Goal: Navigation & Orientation: Find specific page/section

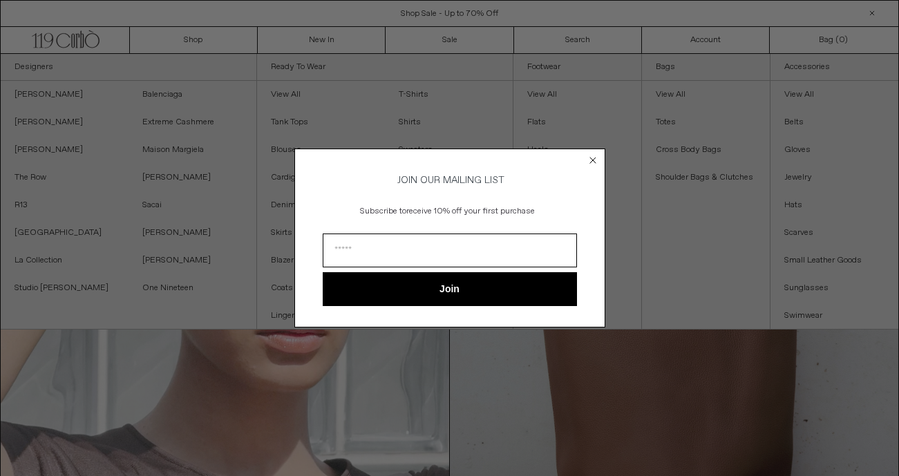
click at [593, 156] on circle "Close dialog" at bounding box center [592, 160] width 13 height 13
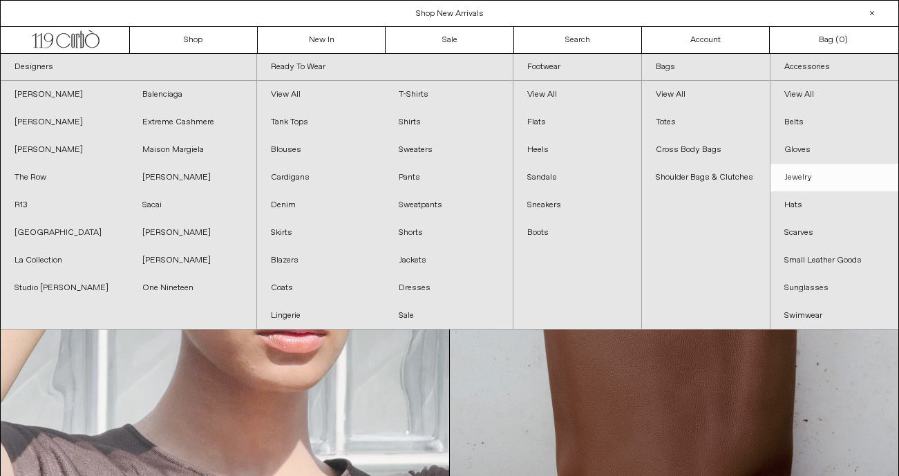
click at [794, 176] on link "Jewelry" at bounding box center [835, 178] width 128 height 28
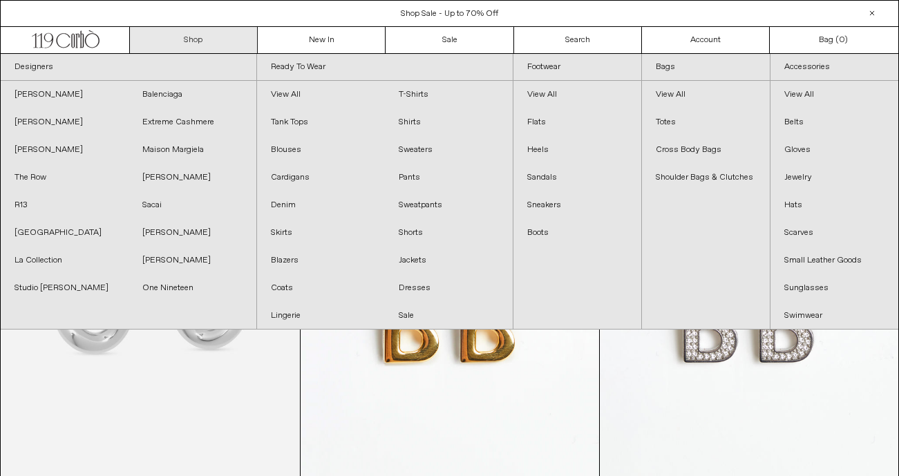
click at [191, 41] on link "Shop" at bounding box center [194, 40] width 128 height 26
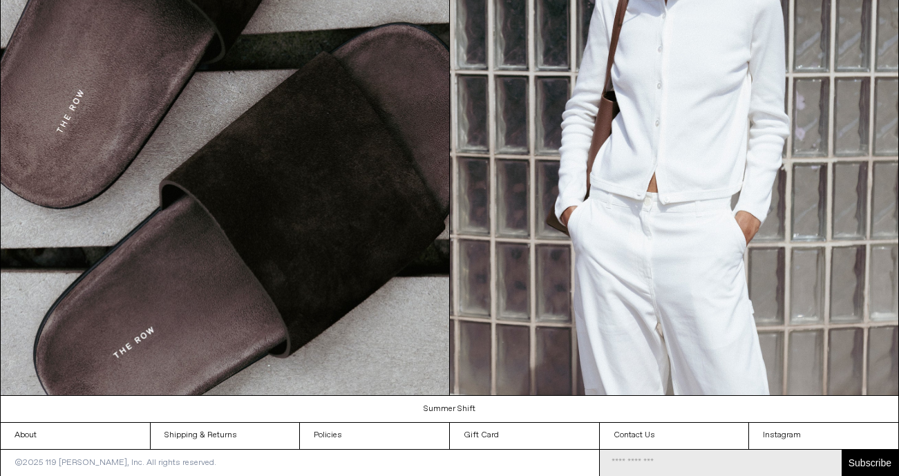
scroll to position [1426, 0]
